Goal: Transaction & Acquisition: Download file/media

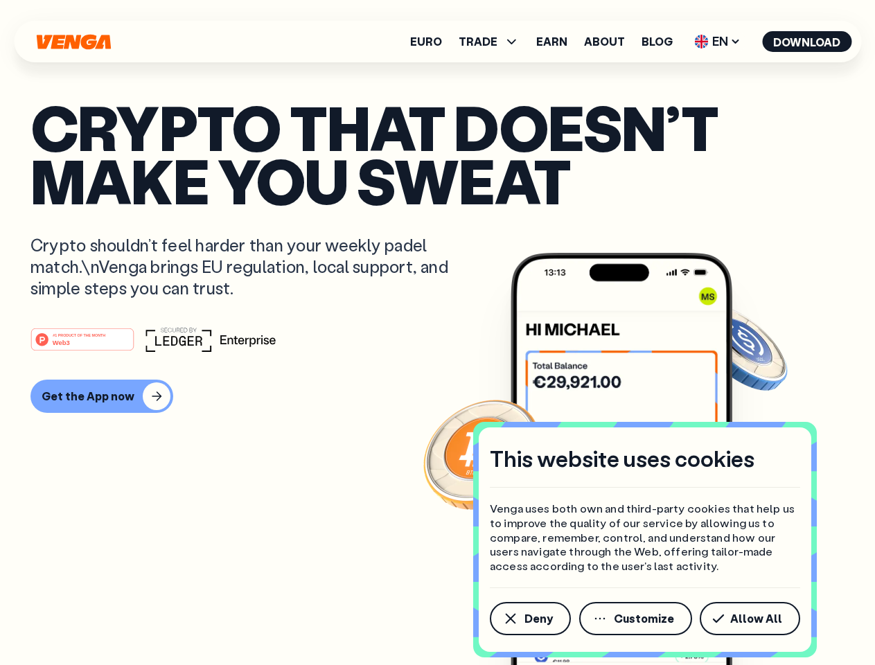
click at [437, 333] on div "#1 PRODUCT OF THE MONTH Web3" at bounding box center [437, 339] width 814 height 25
click at [530, 619] on span "Deny" at bounding box center [539, 618] width 28 height 11
click at [637, 619] on img at bounding box center [622, 485] width 222 height 464
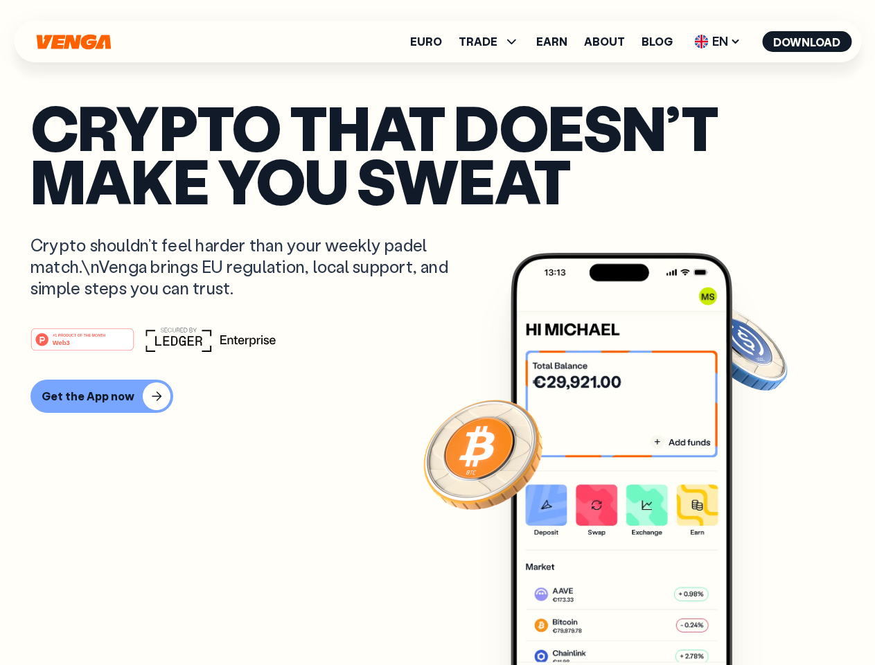
click at [753, 619] on article "Crypto that doesn’t make you sweat Crypto shouldn’t feel harder than your weekl…" at bounding box center [437, 360] width 814 height 520
click at [493, 42] on span "TRADE" at bounding box center [478, 41] width 39 height 11
click at [718, 42] on span "EN" at bounding box center [718, 41] width 56 height 22
click at [807, 42] on button "Download" at bounding box center [806, 41] width 89 height 21
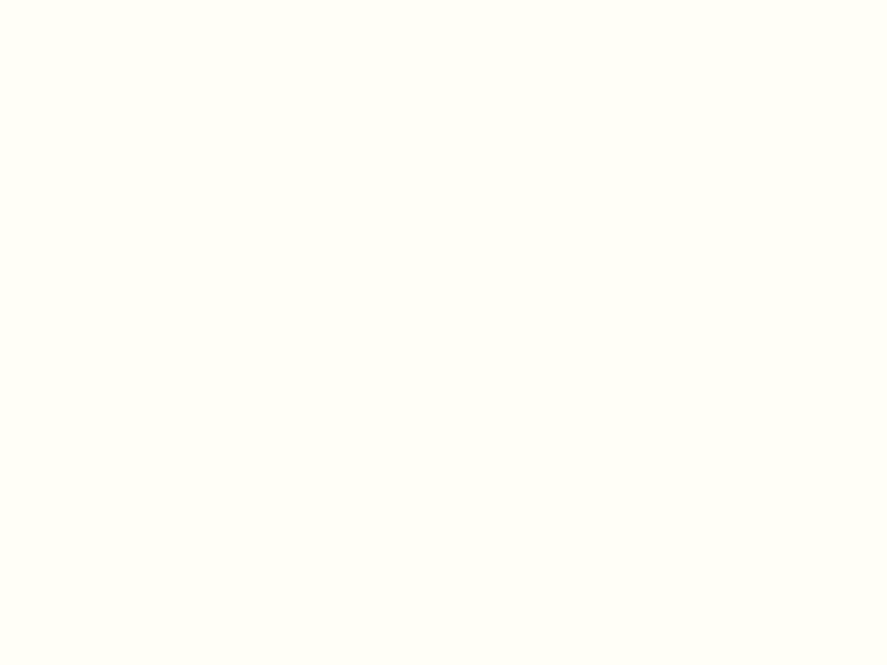
click at [100, 0] on html "This website uses cookies Venga uses both own and third-party cookies that help…" at bounding box center [443, 0] width 887 height 0
click at [85, 0] on html "This website uses cookies Venga uses both own and third-party cookies that help…" at bounding box center [443, 0] width 887 height 0
